Goal: Transaction & Acquisition: Purchase product/service

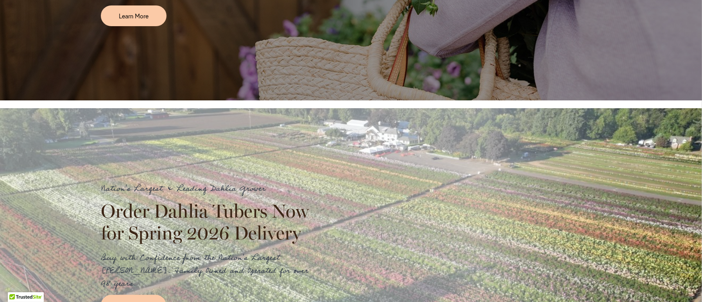
scroll to position [835, 0]
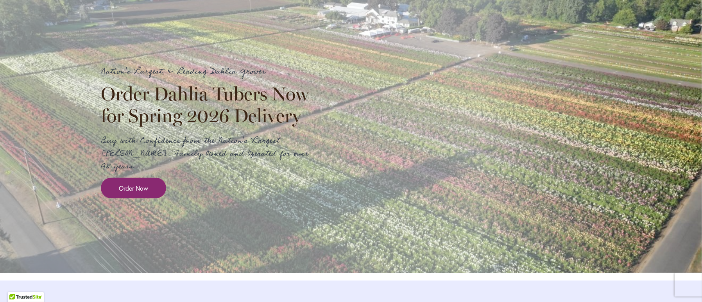
click at [145, 189] on link "Order Now" at bounding box center [133, 188] width 65 height 21
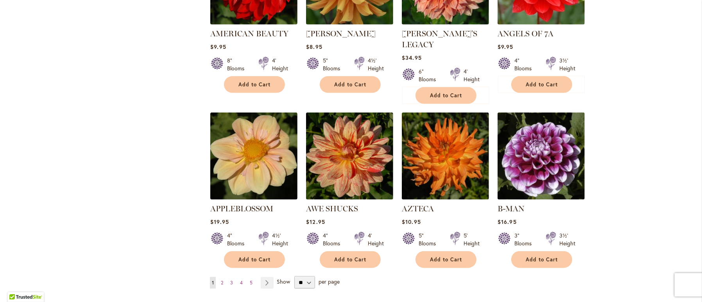
scroll to position [703, 0]
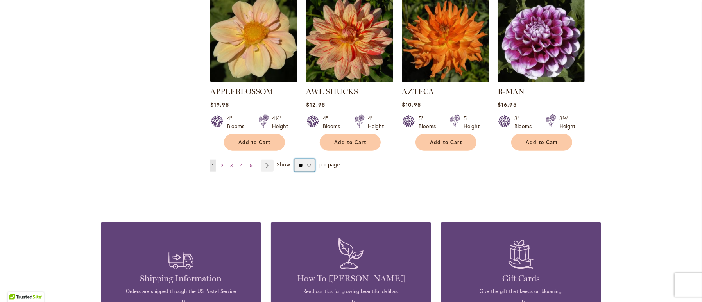
click at [301, 159] on select "** ** ** **" at bounding box center [304, 165] width 21 height 13
select select "**"
click at [294, 159] on select "** ** ** **" at bounding box center [304, 165] width 21 height 13
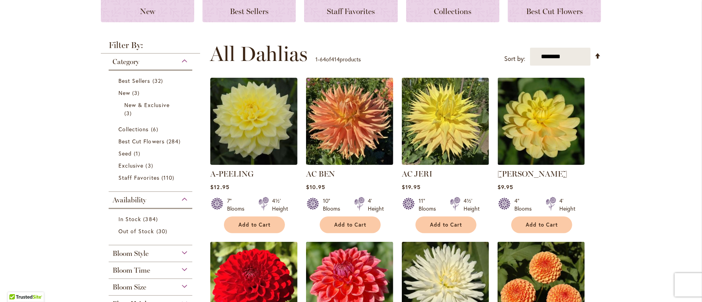
scroll to position [235, 0]
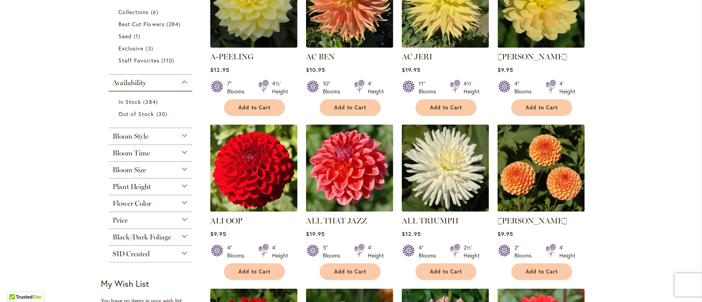
click at [125, 134] on span "Bloom Style" at bounding box center [131, 136] width 36 height 9
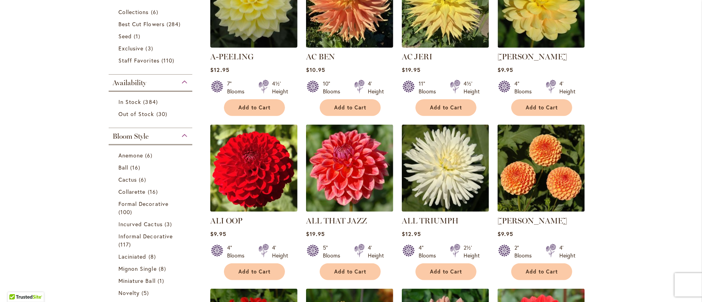
scroll to position [362, 0]
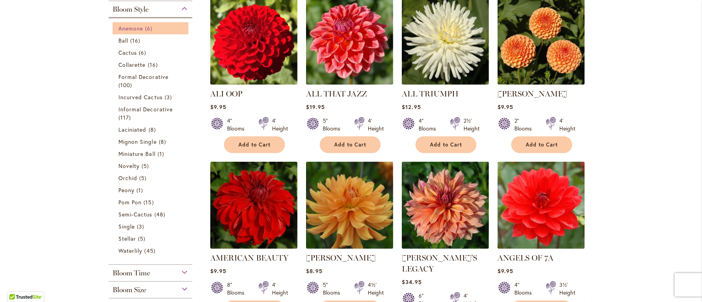
click at [133, 25] on span "Anemone" at bounding box center [130, 28] width 25 height 7
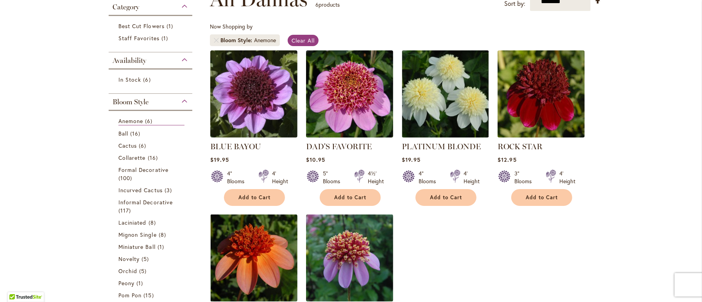
scroll to position [121, 0]
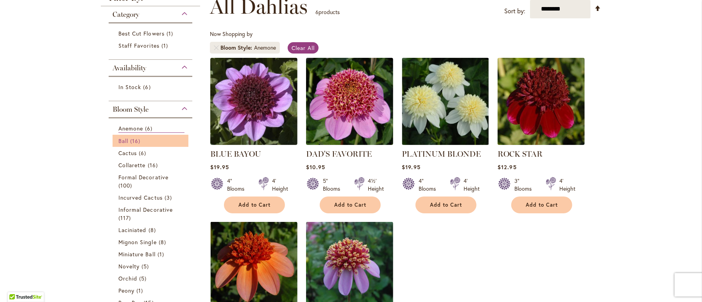
click at [122, 137] on span "Ball" at bounding box center [123, 140] width 10 height 7
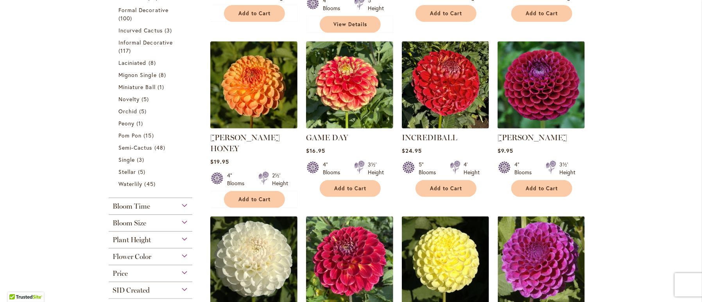
scroll to position [195, 0]
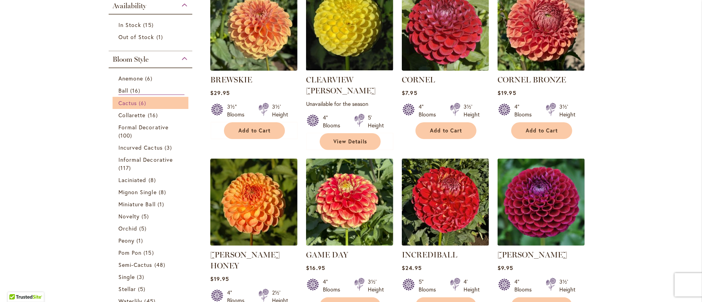
click at [132, 99] on span "Cactus" at bounding box center [127, 102] width 18 height 7
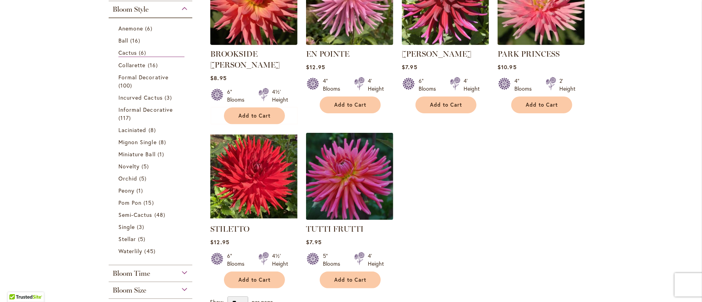
scroll to position [238, 0]
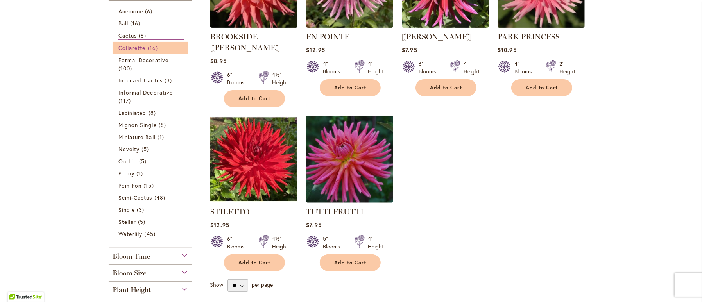
click at [134, 44] on span "Collarette" at bounding box center [131, 47] width 27 height 7
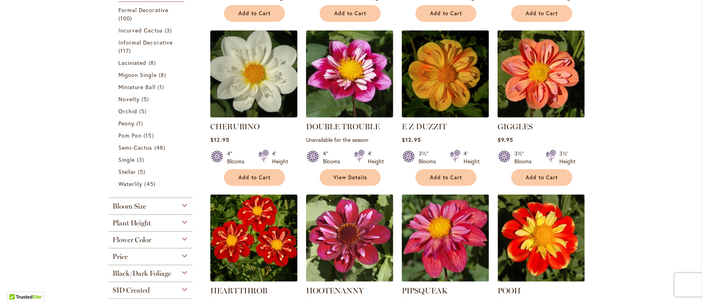
scroll to position [195, 0]
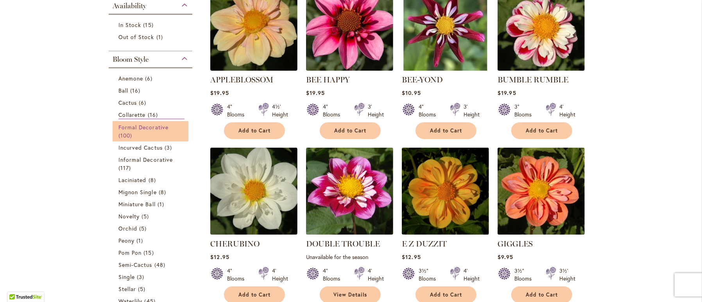
click at [127, 126] on span "Formal Decorative" at bounding box center [143, 127] width 50 height 7
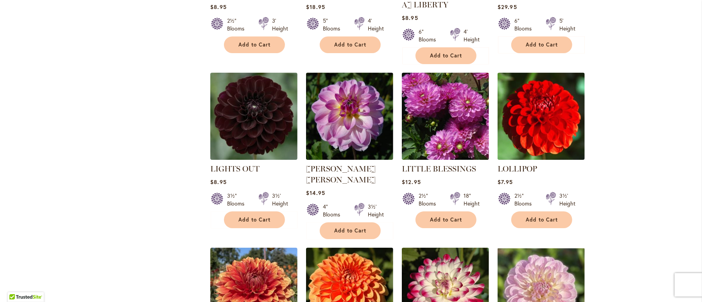
scroll to position [2189, 0]
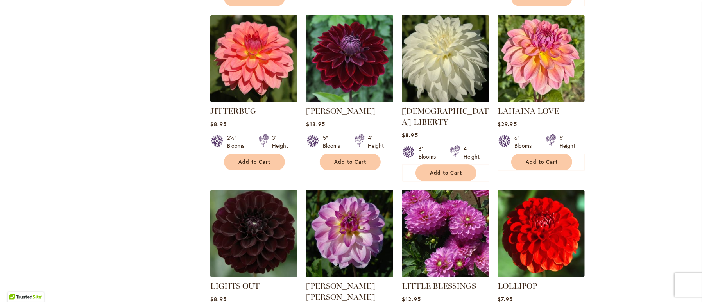
click at [246, 188] on img at bounding box center [253, 233] width 91 height 91
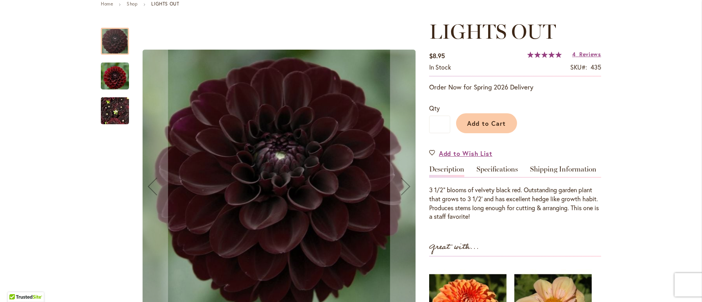
scroll to position [117, 0]
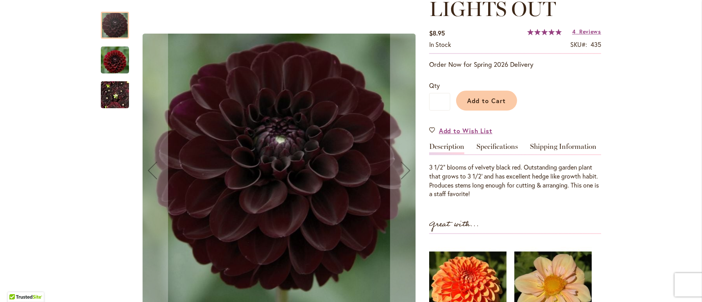
click at [111, 91] on img "LIGHTS OUT" at bounding box center [115, 95] width 28 height 38
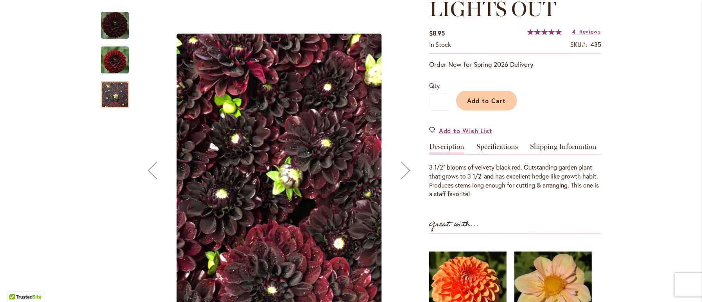
click at [108, 59] on img "LIGHTS OUT" at bounding box center [115, 59] width 28 height 29
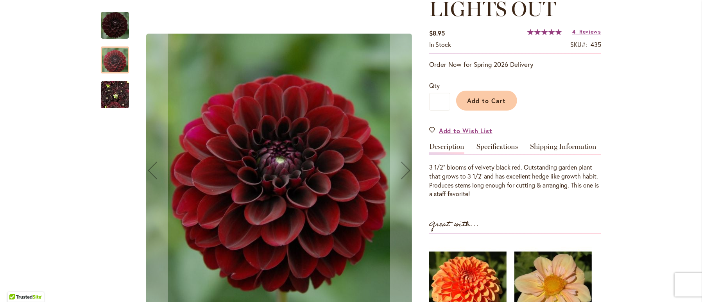
click at [113, 21] on img "LIGHTS OUT" at bounding box center [115, 25] width 28 height 28
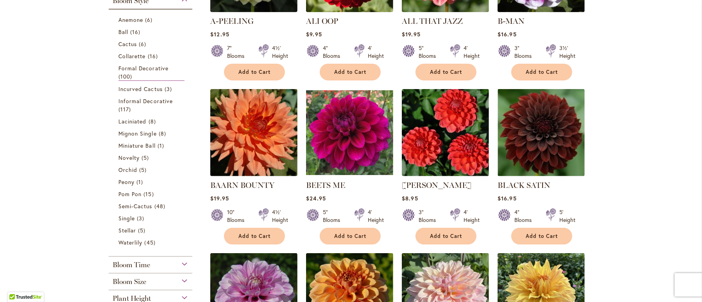
scroll to position [195, 0]
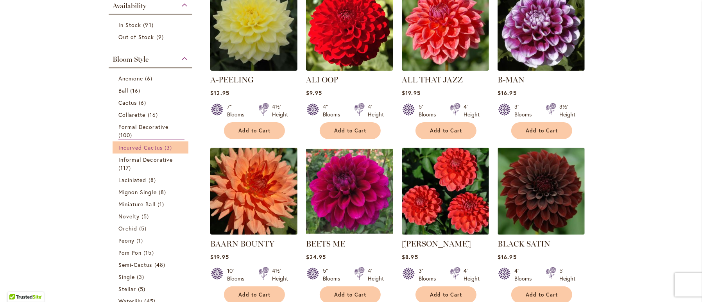
click at [138, 144] on span "Incurved Cactus" at bounding box center [140, 147] width 44 height 7
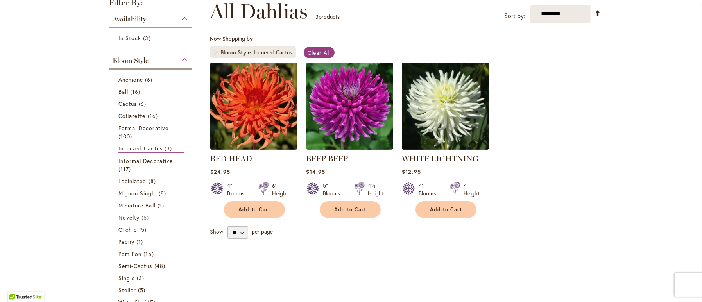
scroll to position [117, 0]
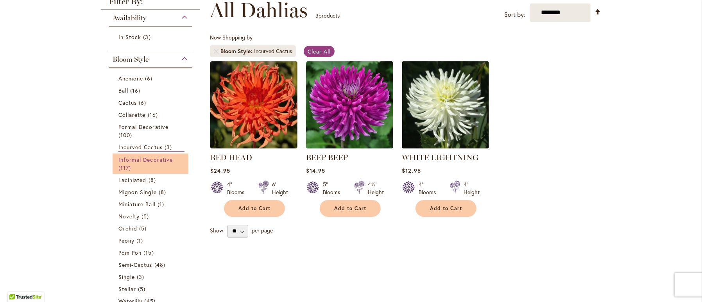
click at [139, 160] on span "Informal Decorative" at bounding box center [145, 159] width 54 height 7
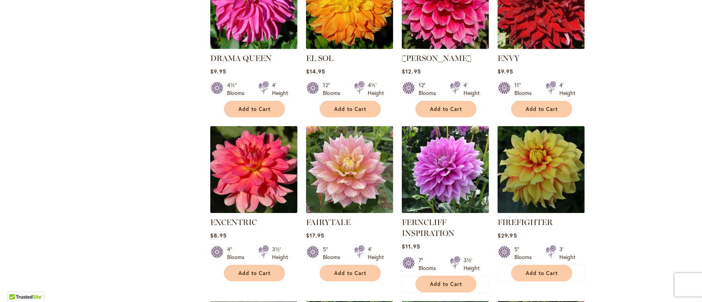
scroll to position [1172, 0]
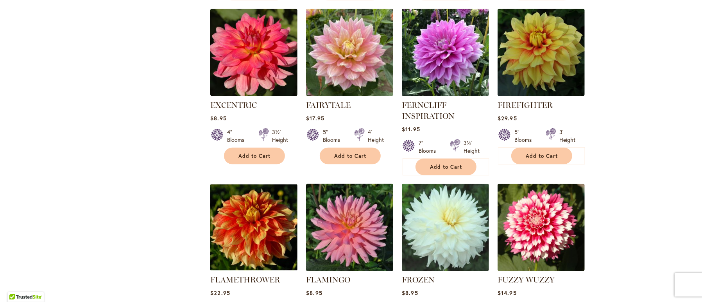
click at [342, 199] on img at bounding box center [349, 227] width 91 height 91
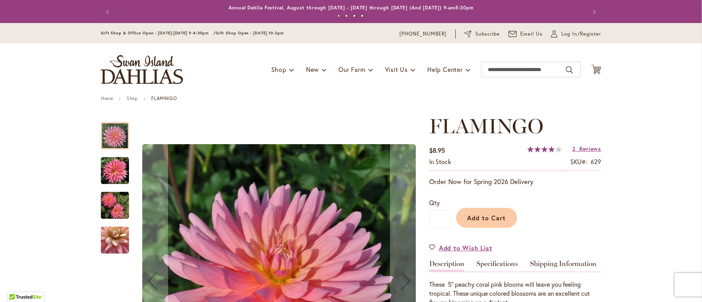
scroll to position [117, 0]
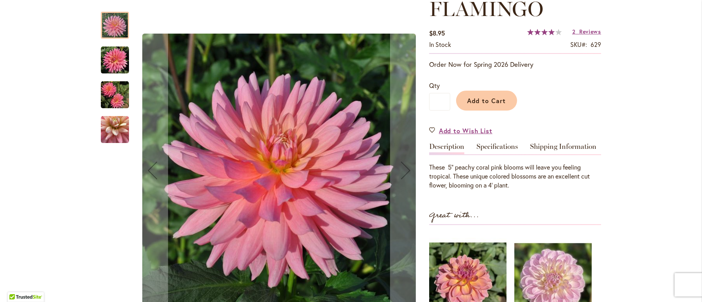
click at [110, 56] on img "FLAMINGO" at bounding box center [115, 60] width 28 height 28
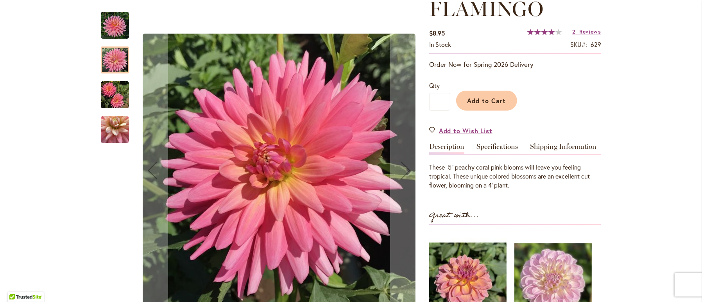
click at [107, 96] on img "FLAMINGO" at bounding box center [115, 95] width 28 height 28
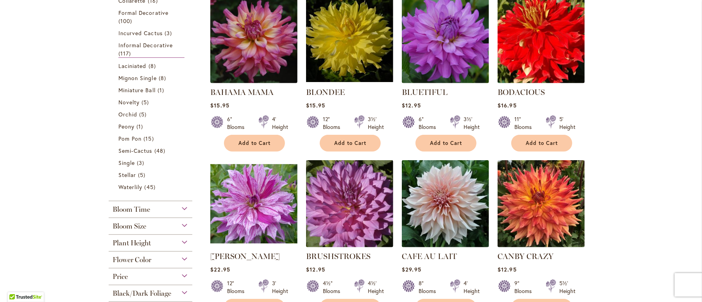
scroll to position [351, 0]
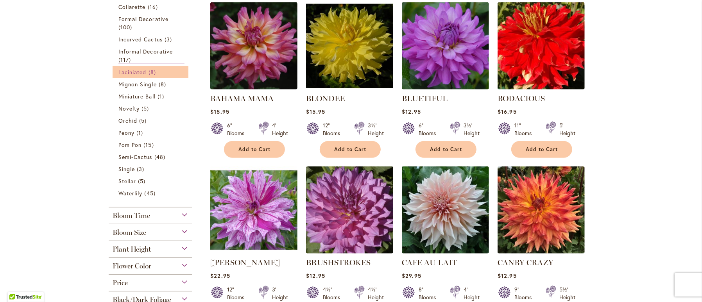
click at [133, 68] on span "Laciniated" at bounding box center [132, 71] width 28 height 7
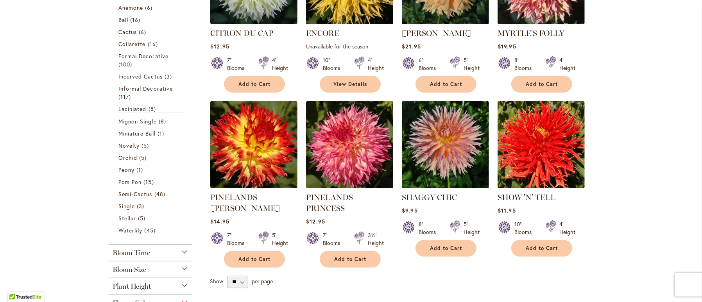
scroll to position [235, 0]
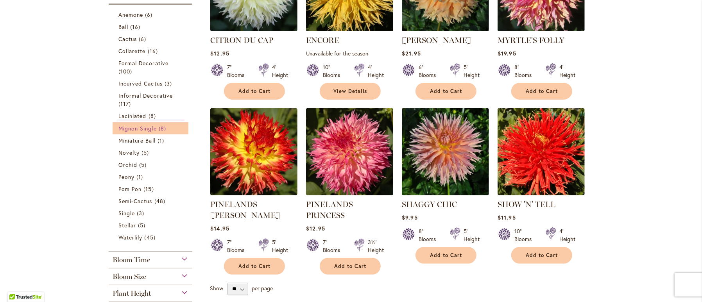
click at [134, 125] on span "Mignon Single" at bounding box center [137, 128] width 38 height 7
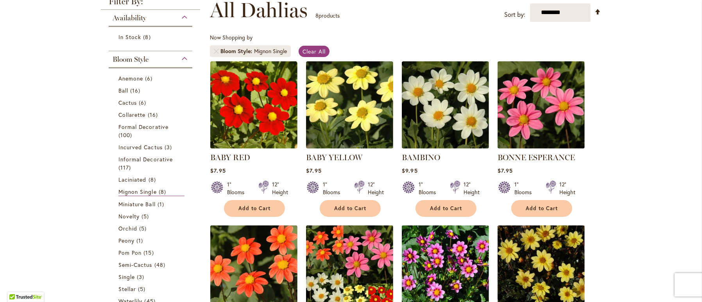
scroll to position [235, 0]
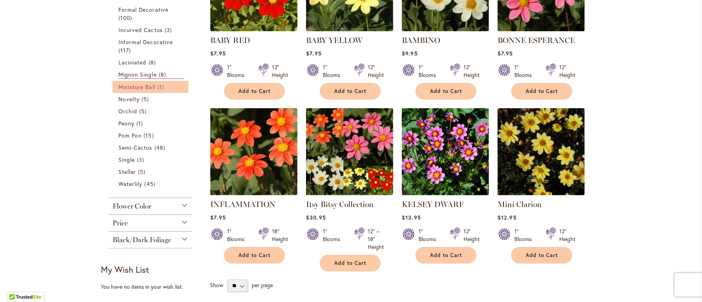
click at [133, 86] on span "Miniature Ball" at bounding box center [136, 86] width 37 height 7
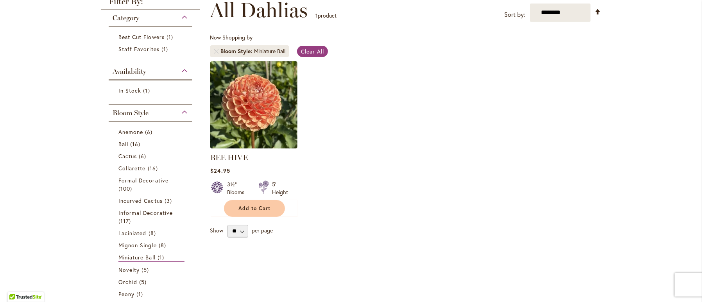
scroll to position [235, 0]
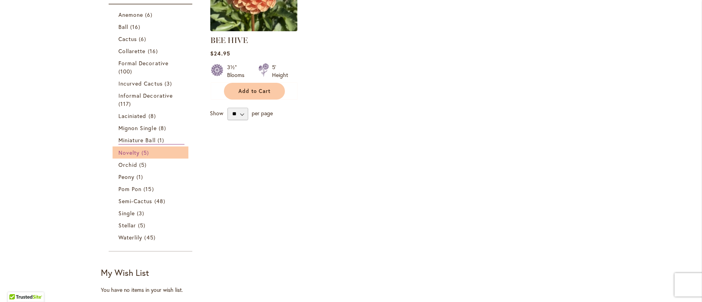
click at [127, 149] on span "Novelty" at bounding box center [128, 152] width 21 height 7
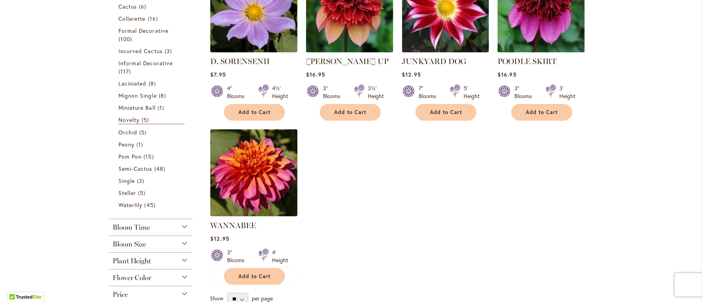
scroll to position [235, 0]
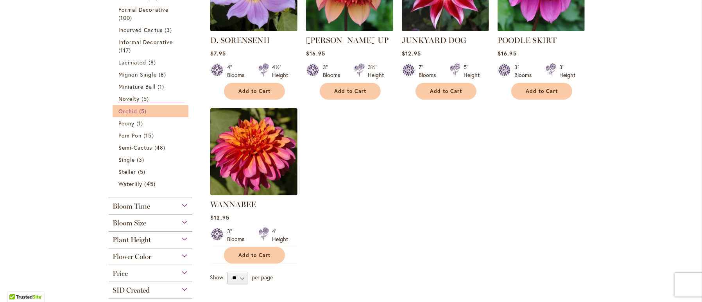
click at [125, 107] on link "Orchid 5 items" at bounding box center [151, 111] width 66 height 8
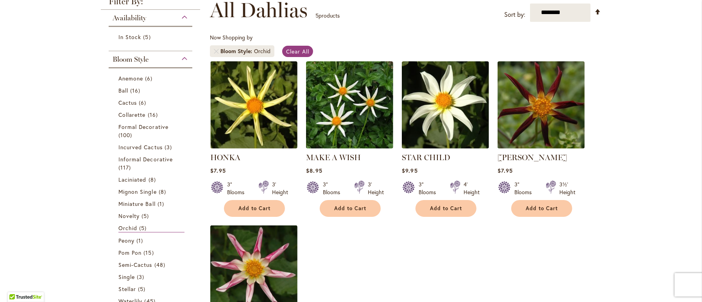
scroll to position [235, 0]
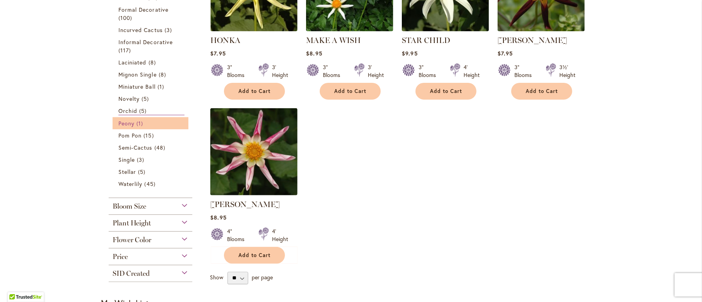
click at [123, 120] on span "Peony" at bounding box center [126, 123] width 16 height 7
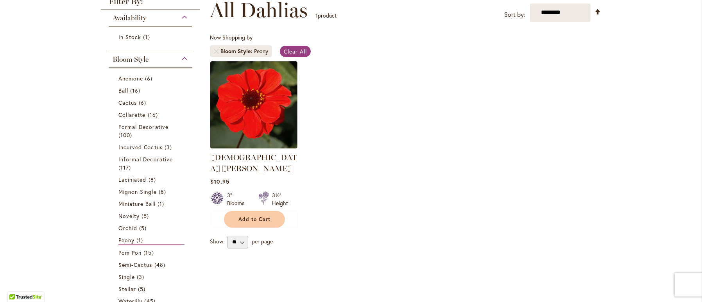
scroll to position [235, 0]
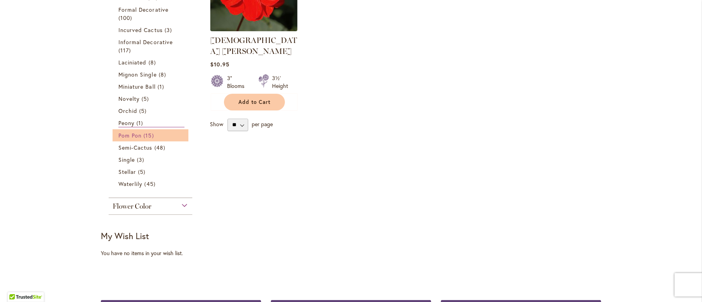
click at [122, 132] on span "Pom Pon" at bounding box center [129, 135] width 23 height 7
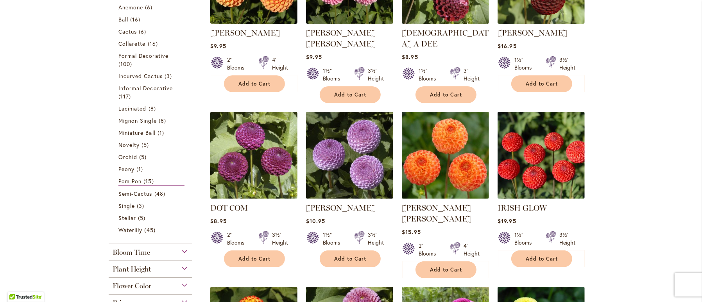
scroll to position [238, 0]
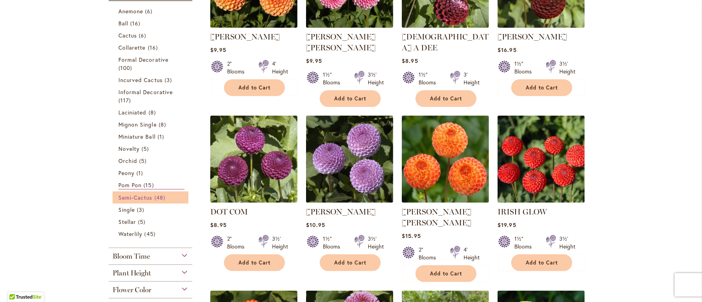
click at [145, 194] on span "Semi-Cactus" at bounding box center [135, 197] width 34 height 7
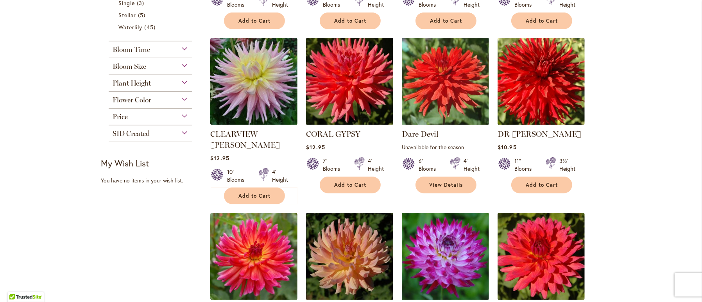
scroll to position [351, 0]
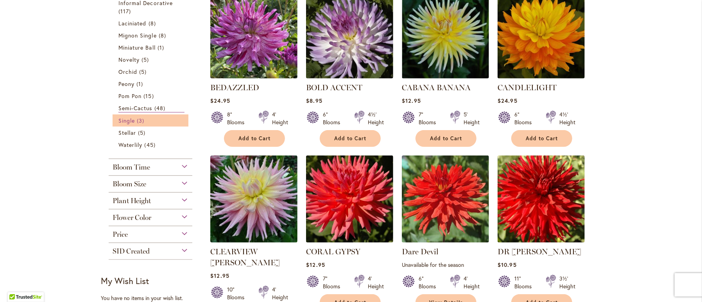
click at [128, 117] on span "Single" at bounding box center [126, 120] width 16 height 7
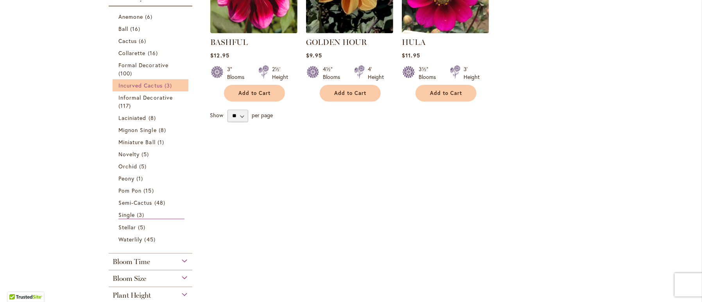
scroll to position [235, 0]
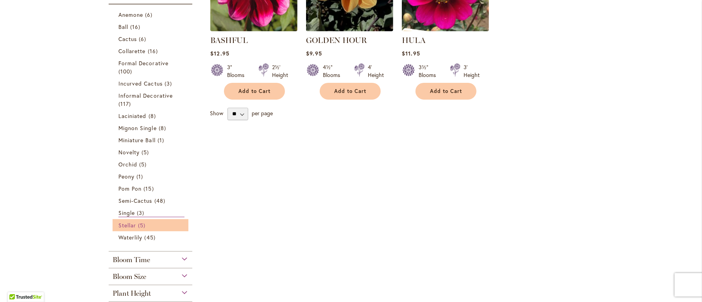
click at [128, 222] on span "Stellar" at bounding box center [127, 225] width 18 height 7
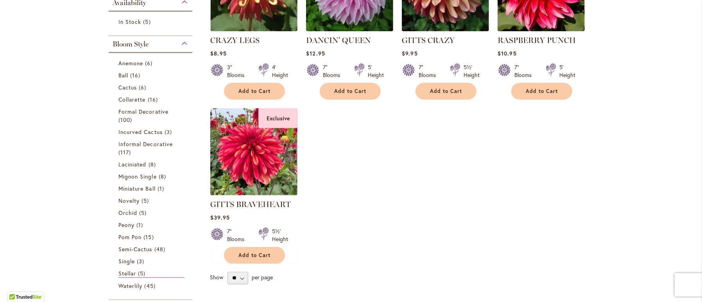
scroll to position [351, 0]
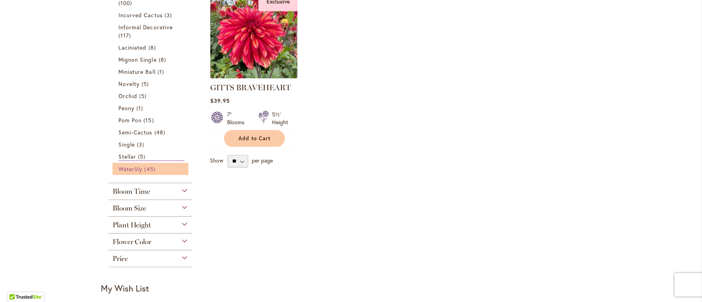
click at [129, 165] on span "Waterlily" at bounding box center [130, 168] width 24 height 7
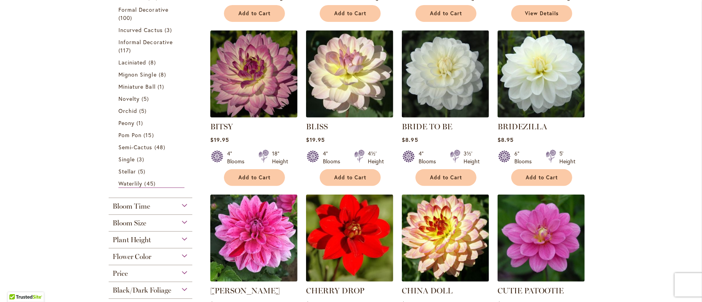
scroll to position [430, 0]
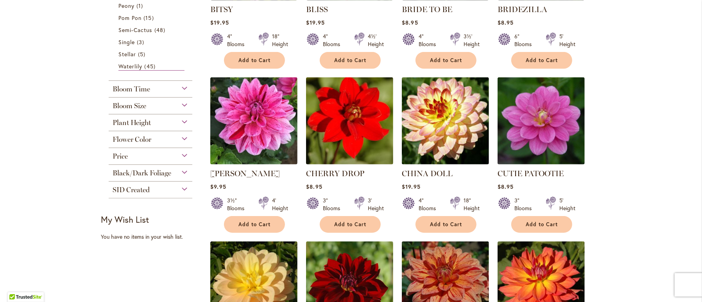
click at [146, 83] on div "Bloom Time" at bounding box center [151, 87] width 84 height 13
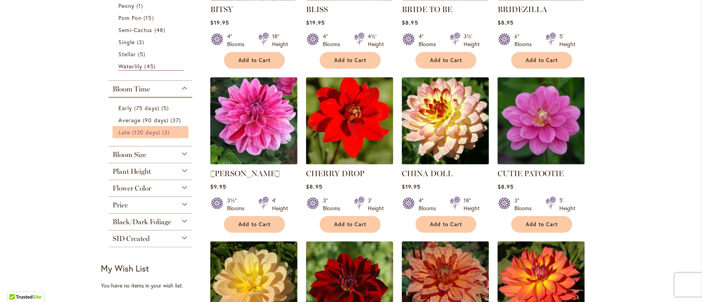
click at [128, 129] on span "Late (120 days)" at bounding box center [139, 132] width 42 height 7
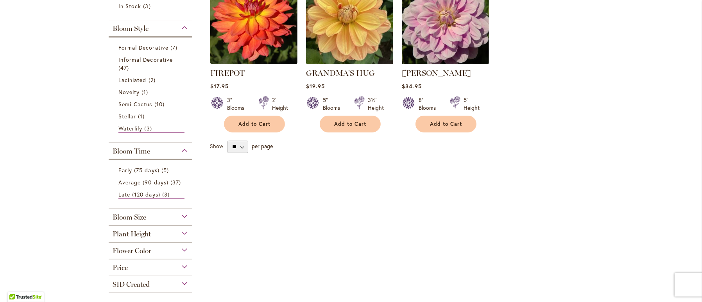
scroll to position [238, 0]
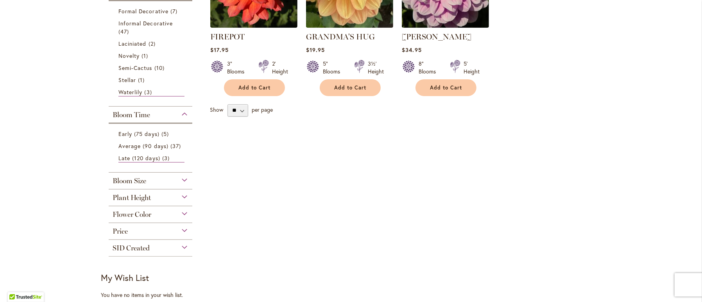
click at [139, 177] on span "Bloom Size" at bounding box center [130, 181] width 34 height 9
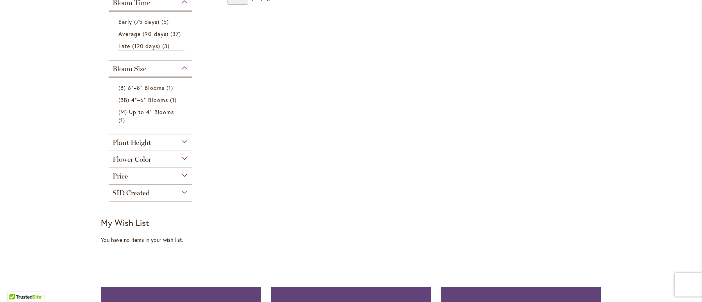
scroll to position [355, 0]
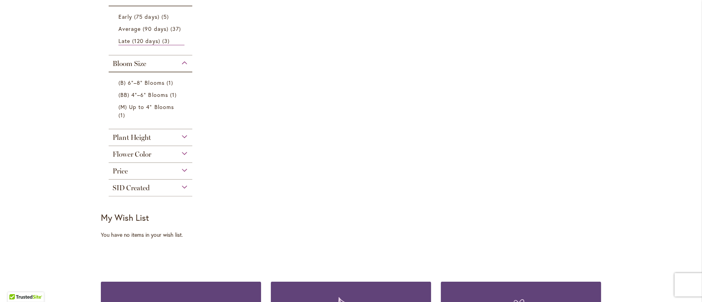
click at [123, 131] on div "Plant Height" at bounding box center [151, 135] width 84 height 13
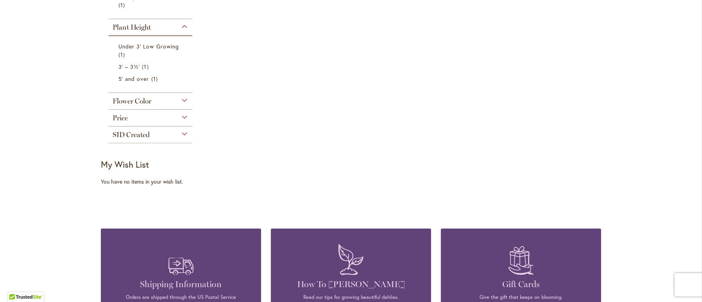
scroll to position [473, 0]
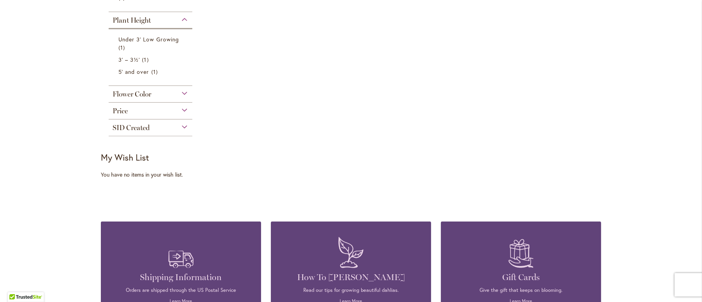
click at [126, 90] on span "Flower Color" at bounding box center [132, 94] width 39 height 9
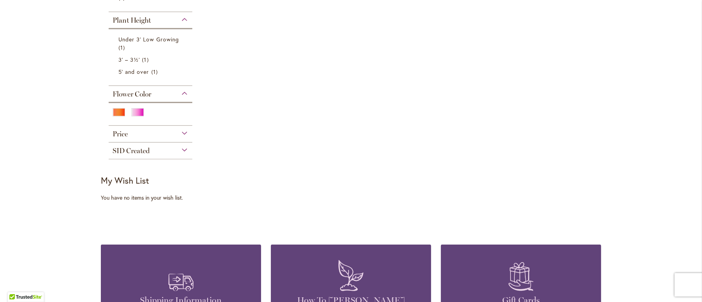
click at [124, 127] on div "Price" at bounding box center [151, 132] width 84 height 13
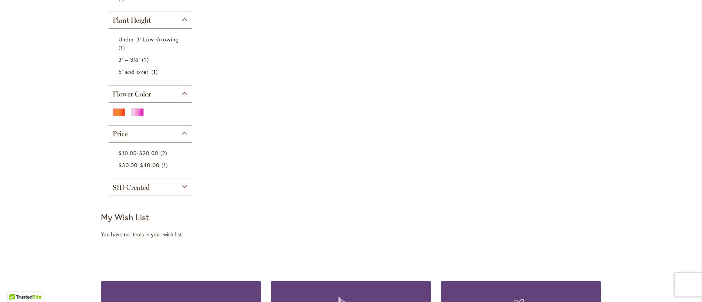
click at [125, 179] on div "SID Created" at bounding box center [151, 185] width 84 height 13
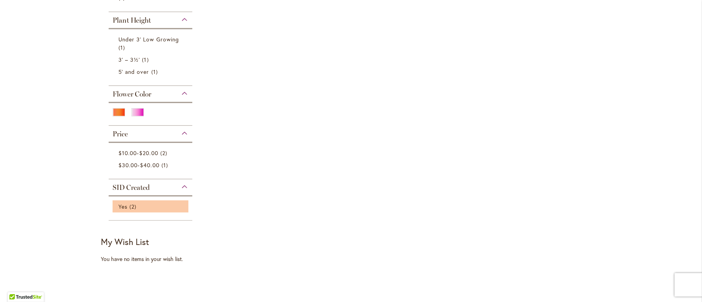
click at [123, 201] on li "Yes 2 items" at bounding box center [151, 207] width 76 height 12
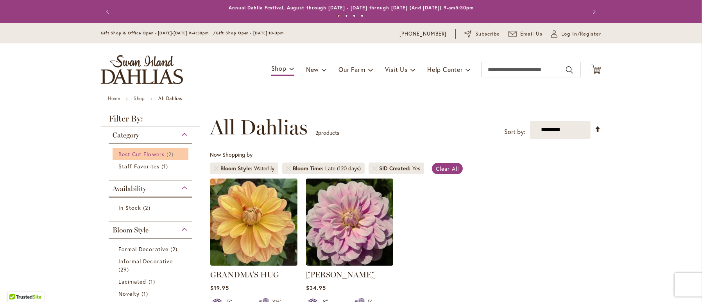
click at [145, 152] on span "Best Cut Flowers" at bounding box center [141, 154] width 46 height 7
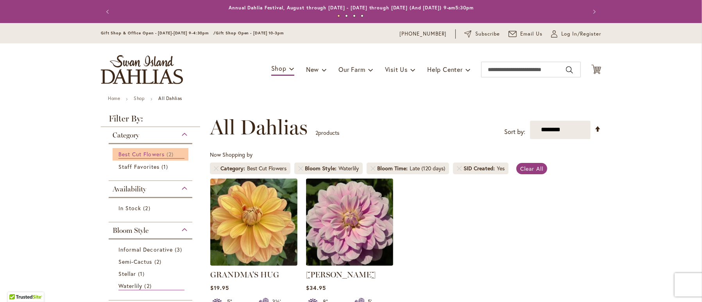
click at [138, 150] on link "Best Cut Flowers 2 items" at bounding box center [151, 154] width 66 height 9
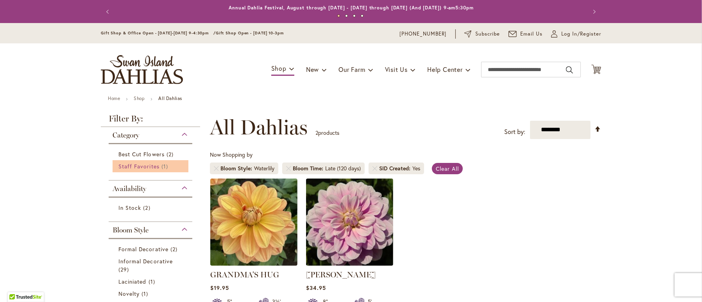
click at [135, 162] on link "Staff Favorites 1 item" at bounding box center [151, 166] width 66 height 8
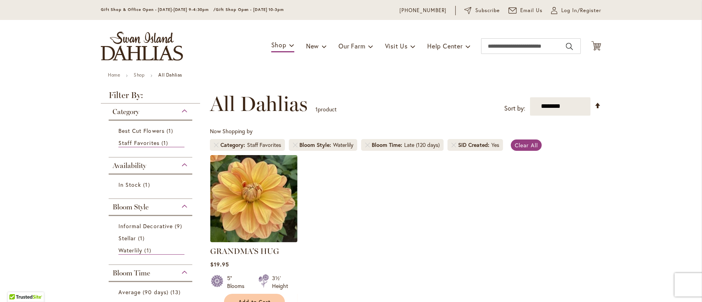
scroll to position [4, 0]
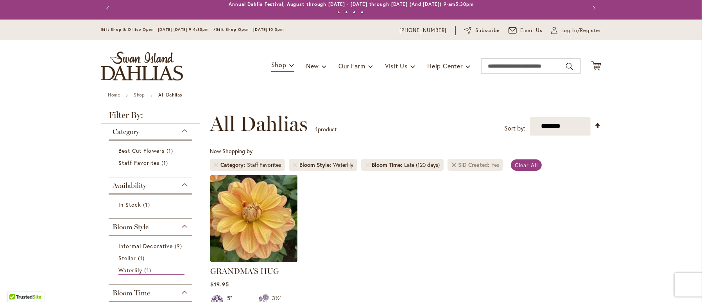
click at [452, 164] on link "Remove SID Created Yes" at bounding box center [454, 165] width 5 height 5
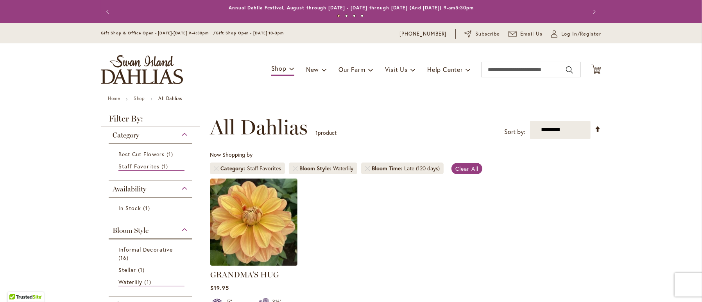
scroll to position [121, 0]
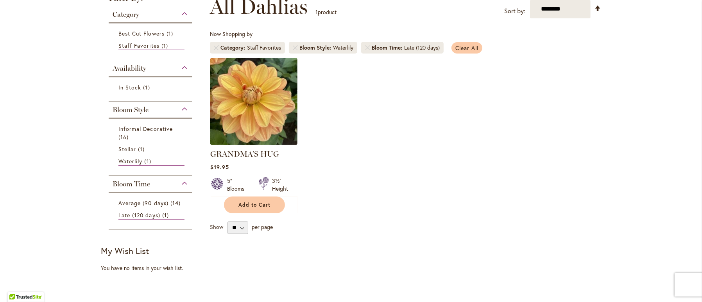
click at [459, 44] on span "Clear All" at bounding box center [466, 47] width 23 height 7
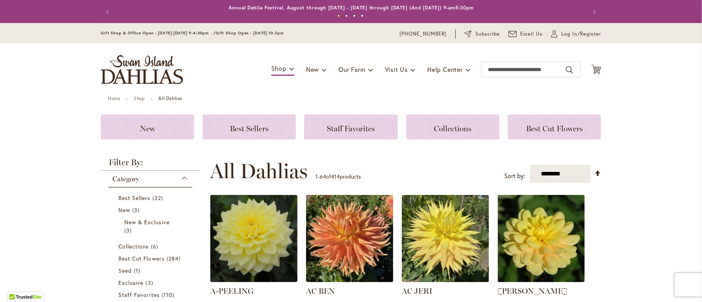
scroll to position [117, 0]
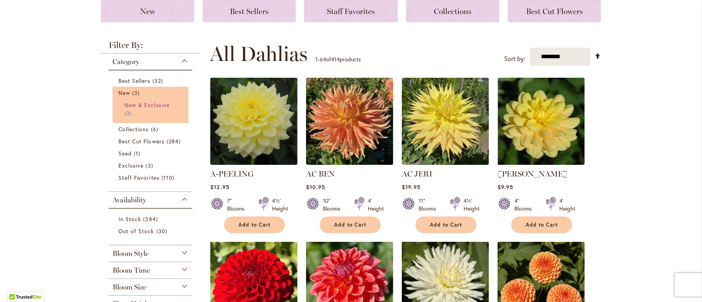
click at [142, 103] on span "New & Exclusive" at bounding box center [146, 104] width 45 height 7
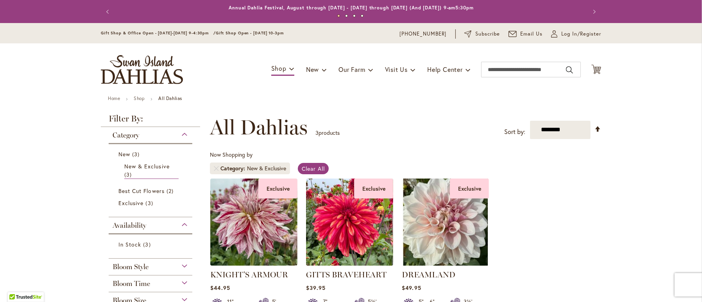
scroll to position [121, 0]
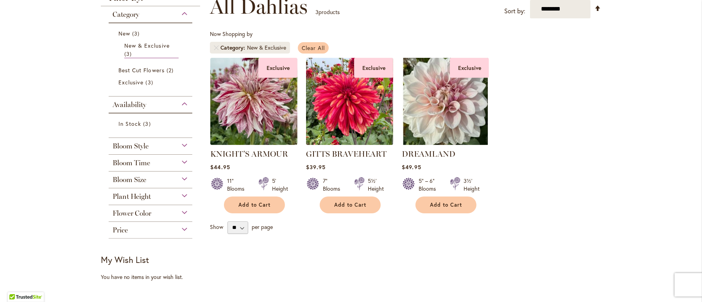
click at [317, 44] on span "Clear All" at bounding box center [313, 47] width 23 height 7
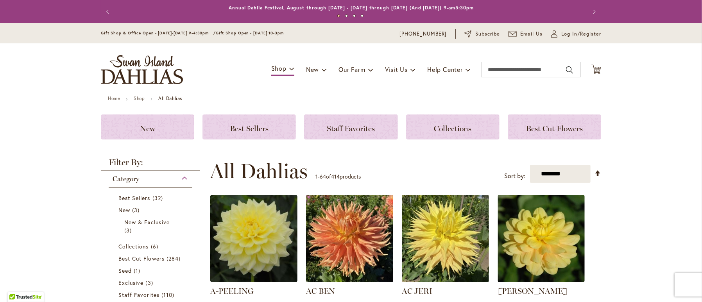
scroll to position [47, 0]
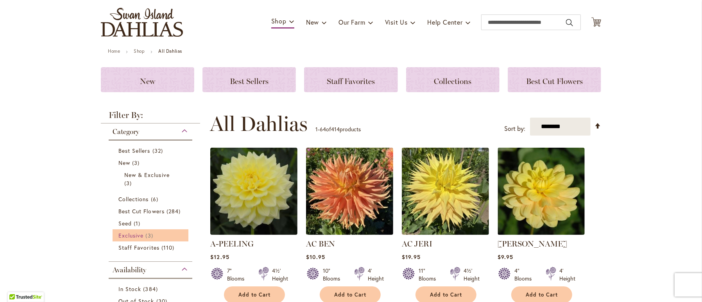
click at [123, 233] on span "Exclusive" at bounding box center [130, 235] width 25 height 7
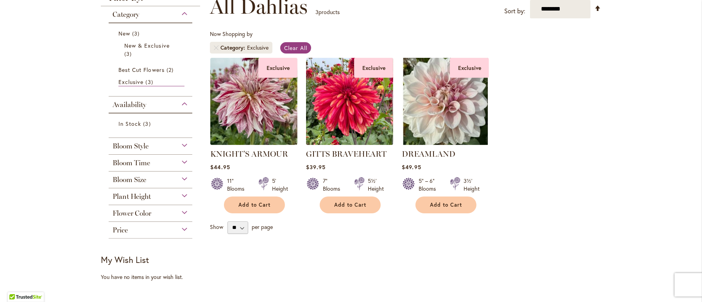
scroll to position [4, 0]
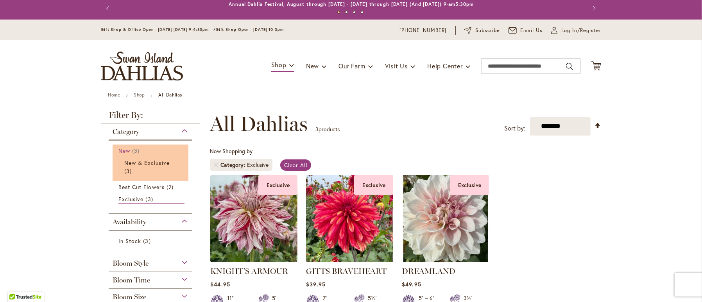
click at [132, 149] on span "3 items" at bounding box center [136, 151] width 9 height 8
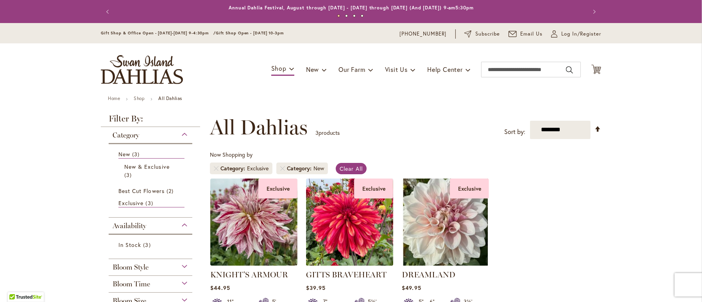
scroll to position [121, 0]
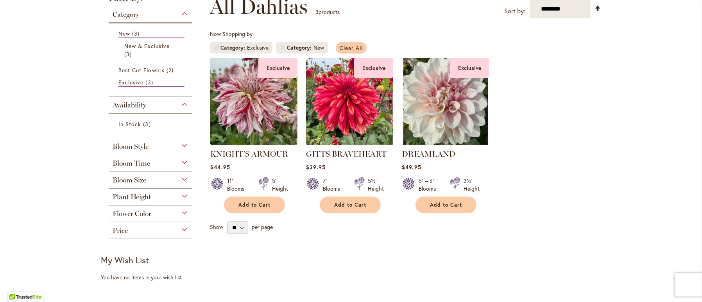
click at [341, 45] on span "Clear All" at bounding box center [351, 47] width 23 height 7
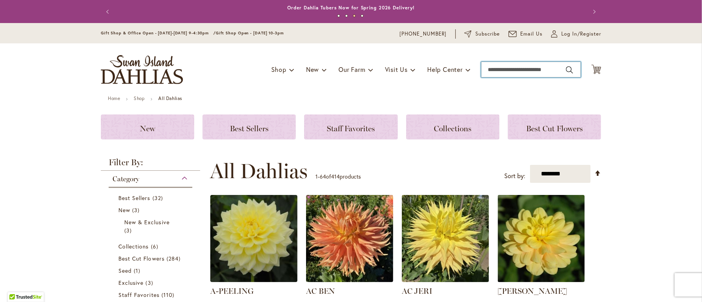
click at [511, 66] on input "Search" at bounding box center [531, 70] width 100 height 16
type input "****"
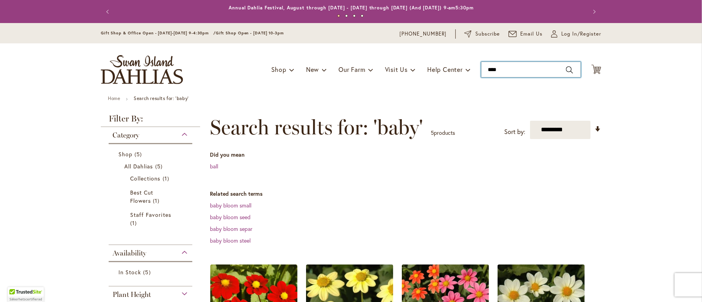
click at [507, 67] on input "****" at bounding box center [531, 70] width 100 height 16
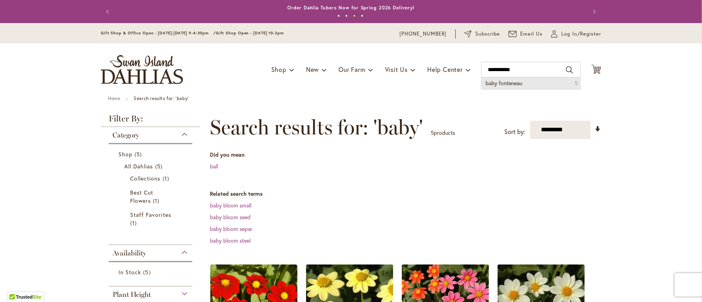
click at [518, 82] on span "baby fonteneau" at bounding box center [504, 82] width 37 height 7
type input "**********"
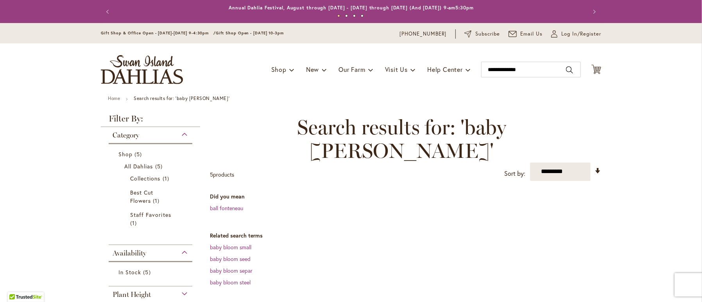
drag, startPoint x: 0, startPoint y: 0, endPoint x: 629, endPoint y: 139, distance: 644.5
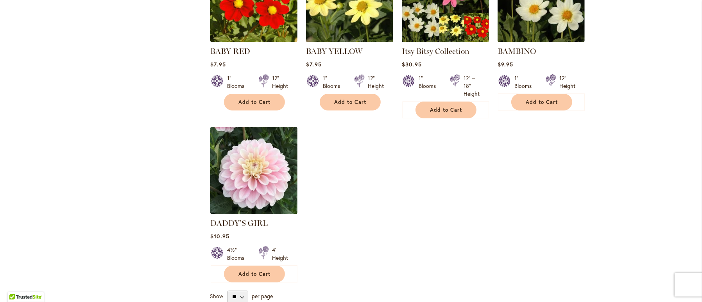
scroll to position [117, 0]
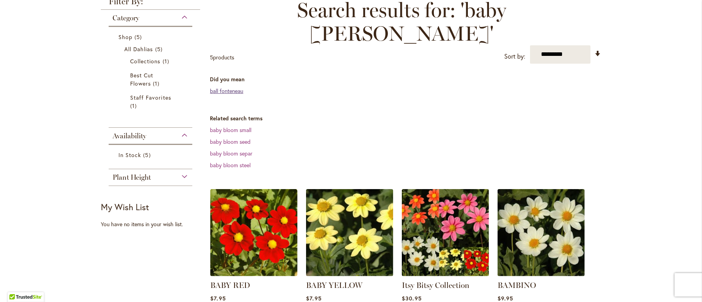
click at [221, 87] on link "ball fonteneau" at bounding box center [226, 90] width 33 height 7
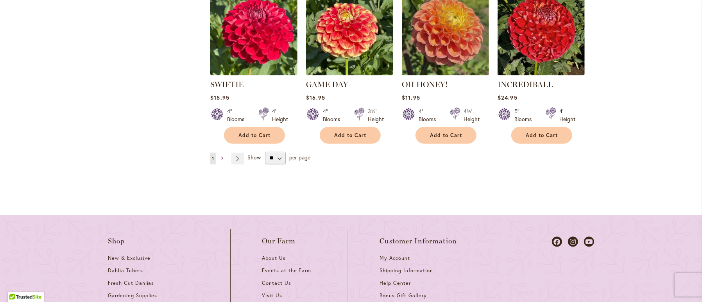
scroll to position [947, 0]
